Goal: Task Accomplishment & Management: Manage account settings

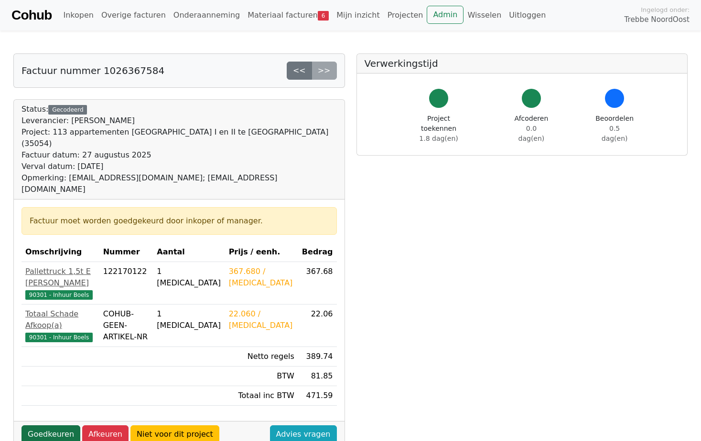
click at [57, 426] on link "Goedkeuren" at bounding box center [50, 435] width 59 height 18
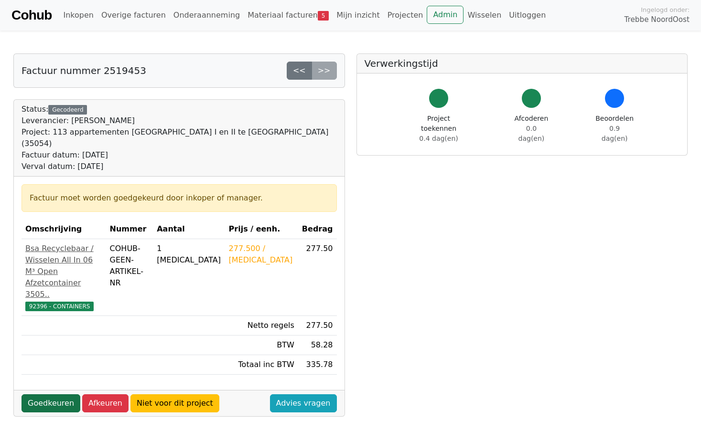
click at [57, 395] on link "Goedkeuren" at bounding box center [50, 404] width 59 height 18
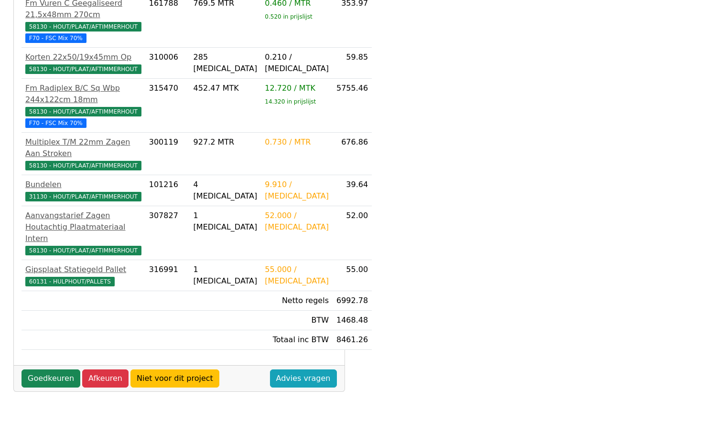
scroll to position [267, 0]
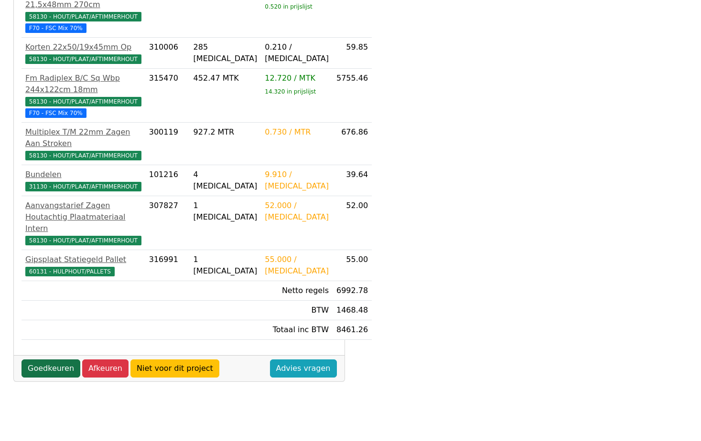
click at [59, 368] on link "Goedkeuren" at bounding box center [50, 369] width 59 height 18
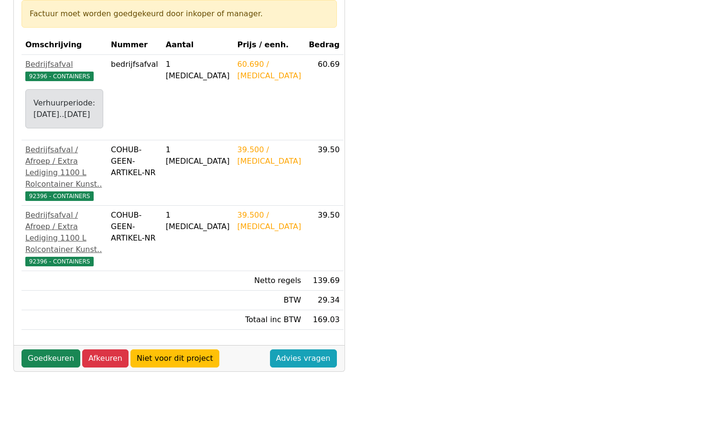
scroll to position [191, 0]
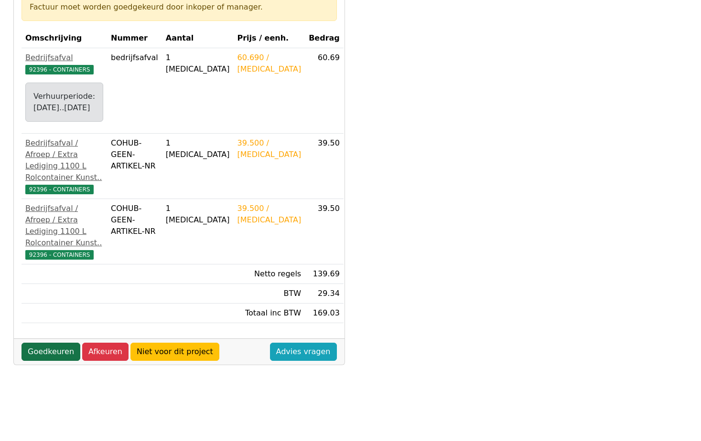
click at [62, 343] on link "Goedkeuren" at bounding box center [50, 352] width 59 height 18
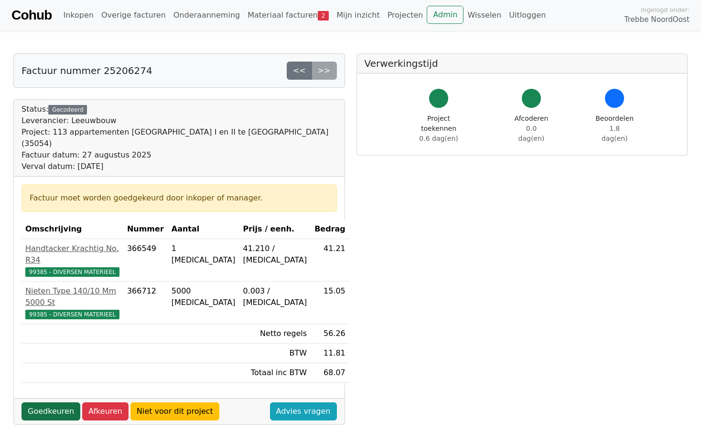
click at [58, 403] on link "Goedkeuren" at bounding box center [50, 412] width 59 height 18
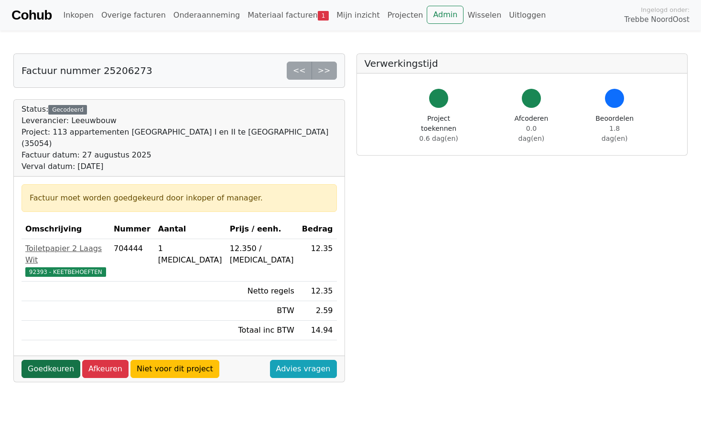
click at [59, 360] on link "Goedkeuren" at bounding box center [50, 369] width 59 height 18
